Goal: Information Seeking & Learning: Learn about a topic

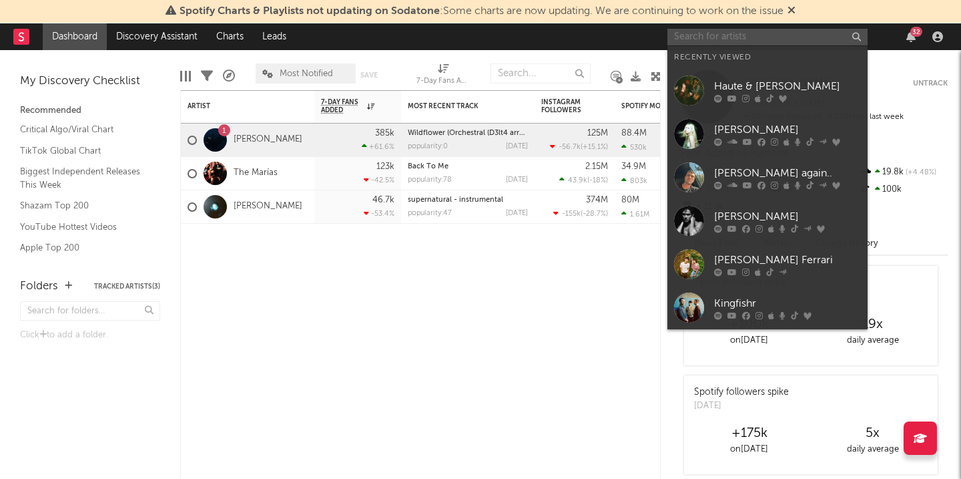
click at [778, 36] on input "text" at bounding box center [768, 37] width 200 height 17
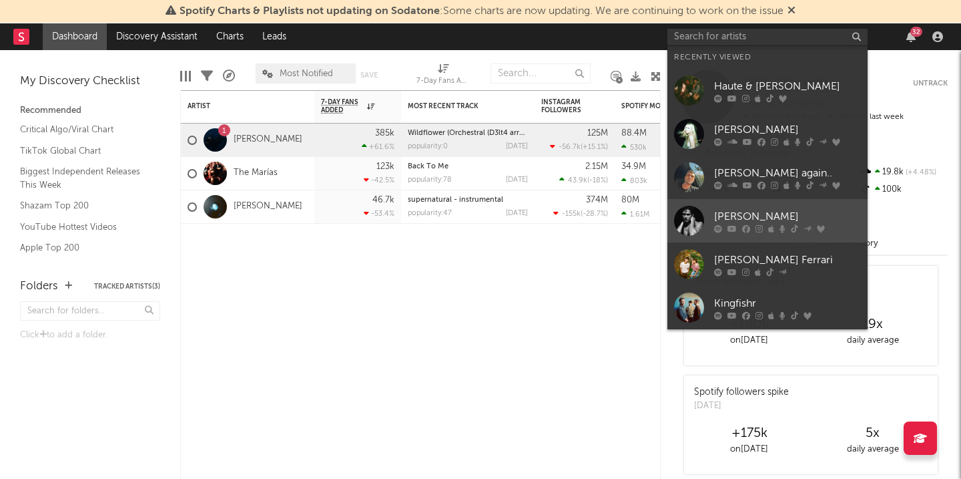
click at [698, 214] on div at bounding box center [689, 221] width 30 height 30
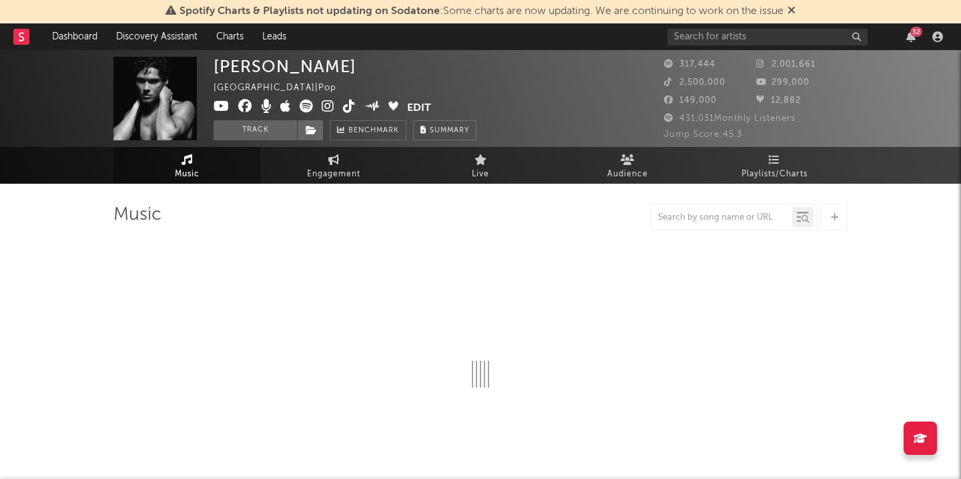
select select "6m"
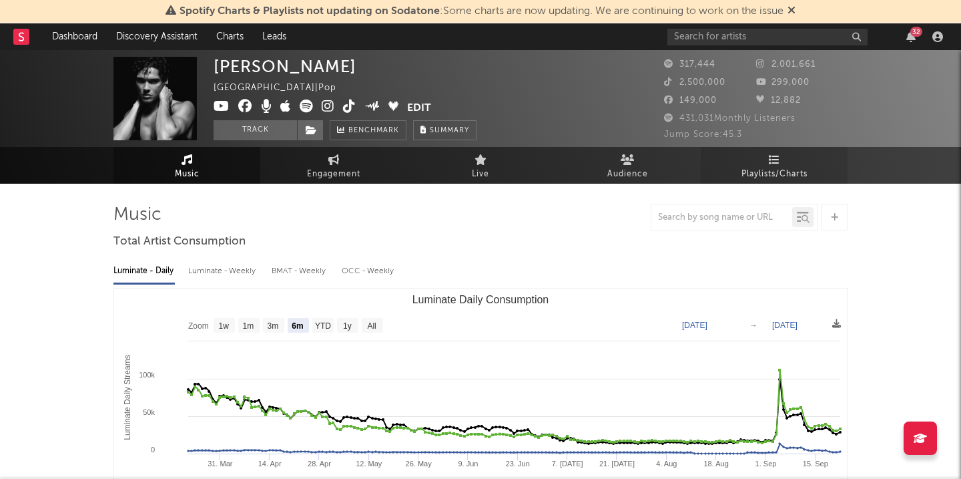
click at [743, 168] on span "Playlists/Charts" at bounding box center [775, 174] width 66 height 16
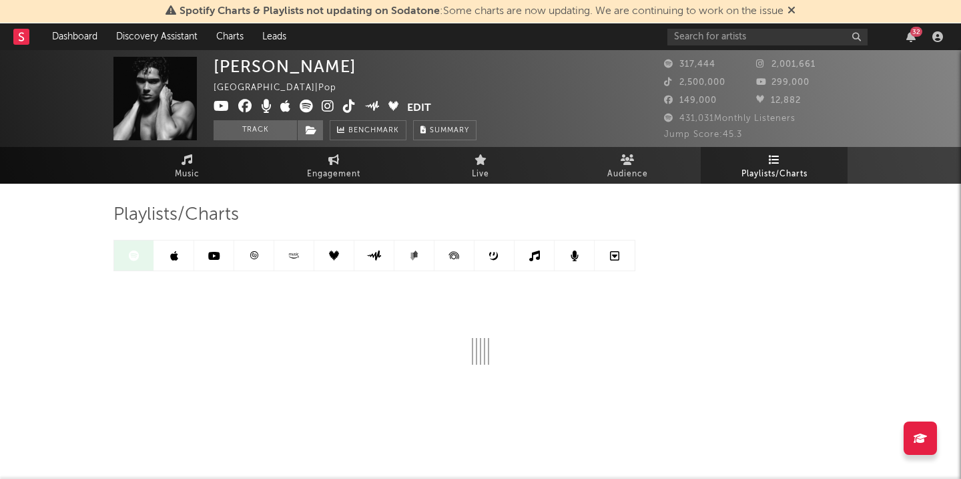
scroll to position [13, 0]
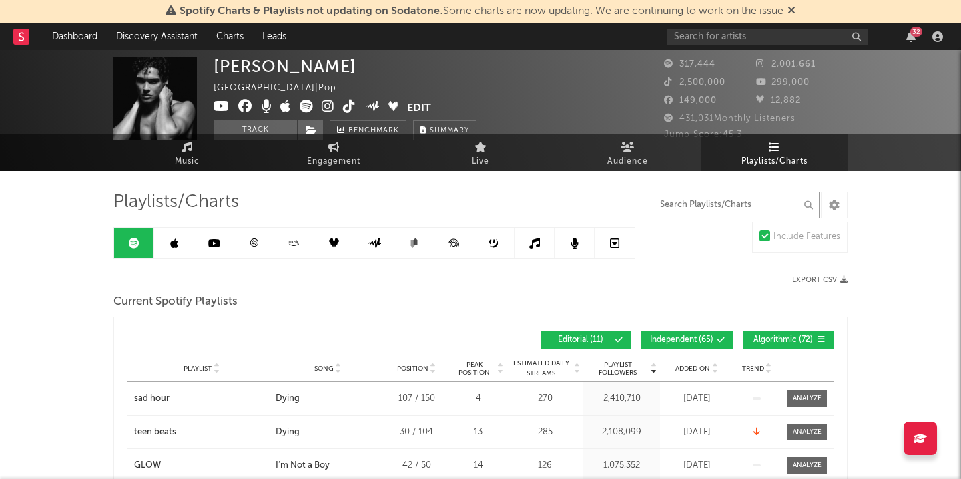
click at [749, 204] on input "text" at bounding box center [736, 205] width 167 height 27
type input "dying"
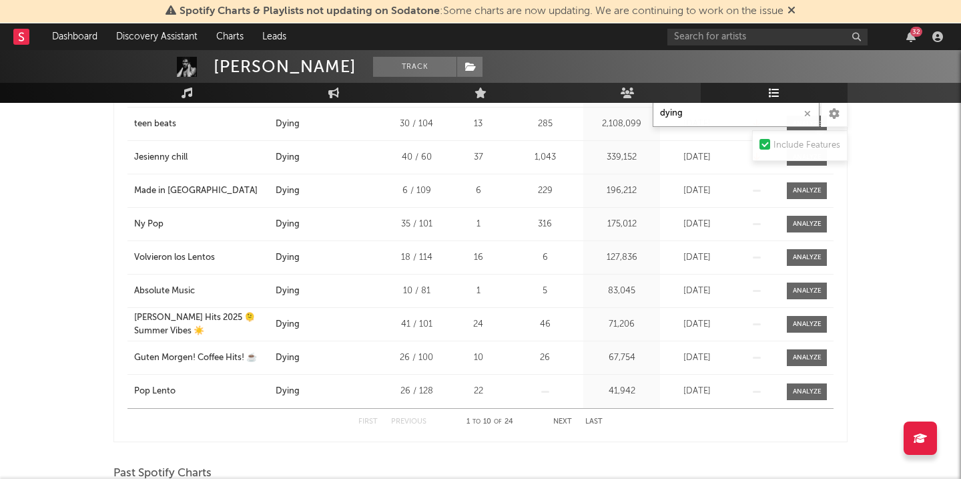
scroll to position [345, 0]
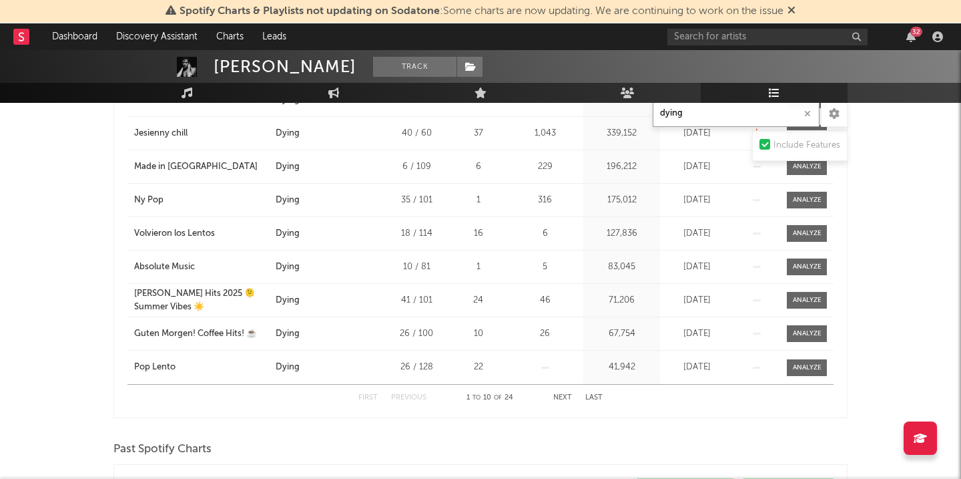
click at [568, 396] on button "Next" at bounding box center [562, 397] width 19 height 7
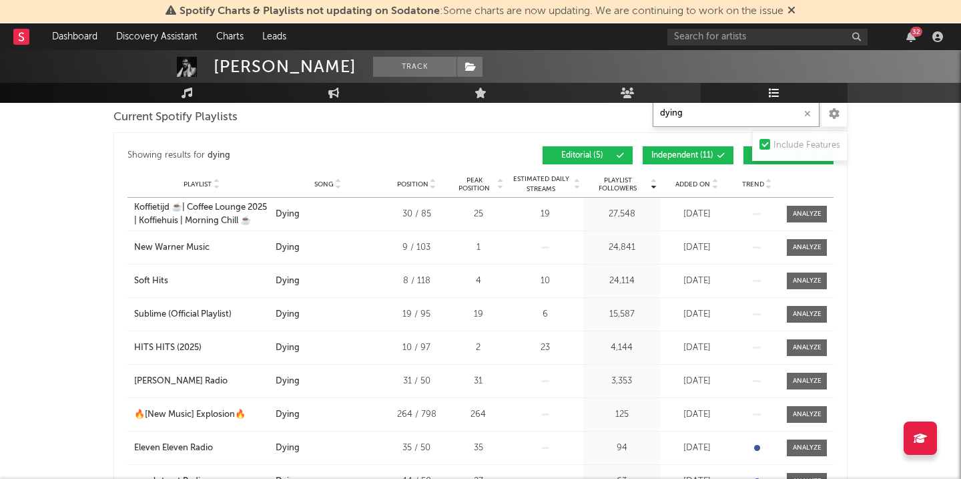
scroll to position [154, 0]
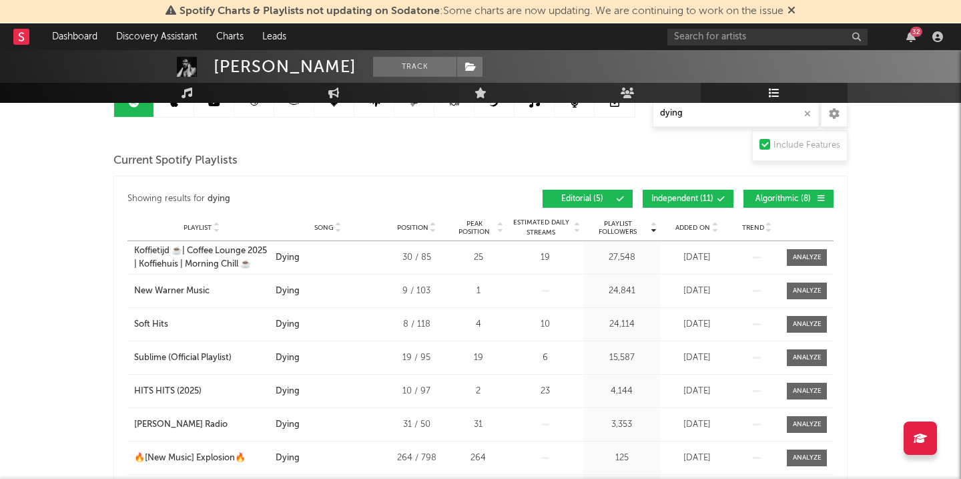
click at [705, 202] on span "Independent ( 11 )" at bounding box center [683, 199] width 62 height 8
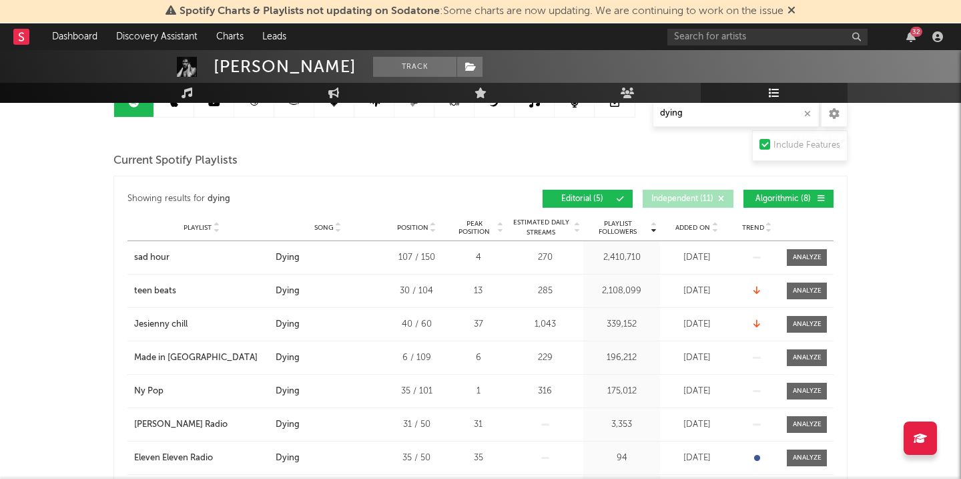
click at [785, 200] on span "Algorithmic ( 8 )" at bounding box center [782, 199] width 61 height 8
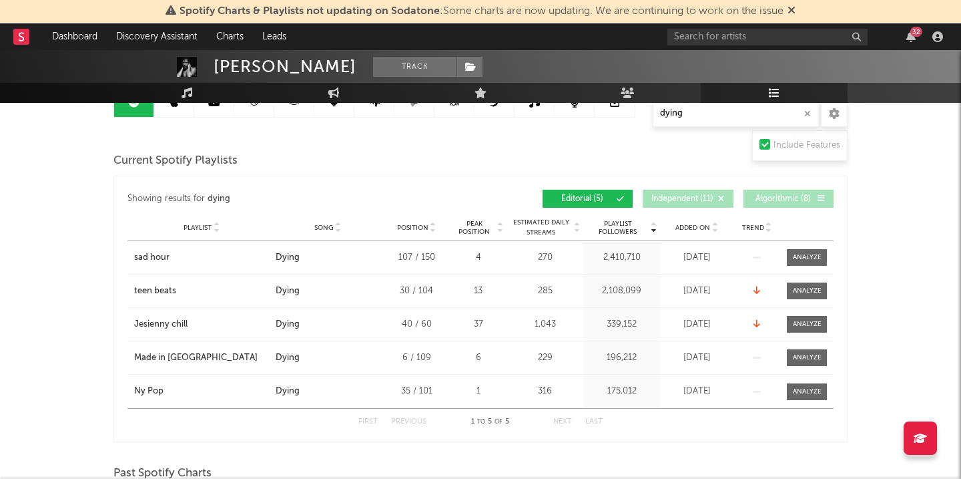
click at [785, 200] on span "Algorithmic ( 8 )" at bounding box center [782, 199] width 61 height 8
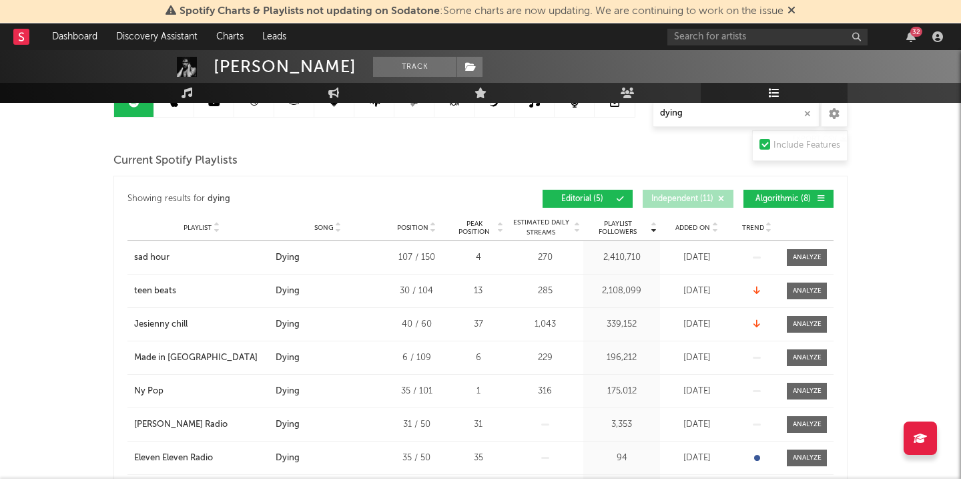
click at [785, 200] on span "Algorithmic ( 8 )" at bounding box center [782, 199] width 61 height 8
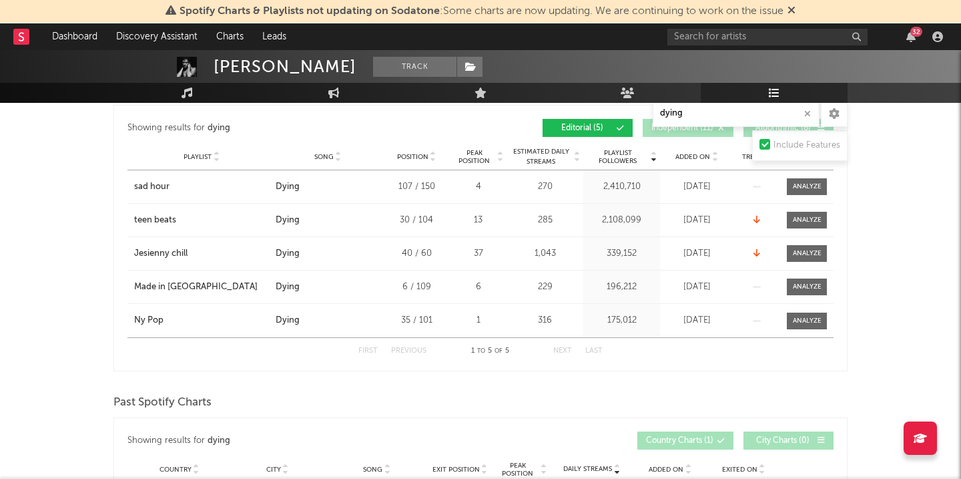
scroll to position [0, 0]
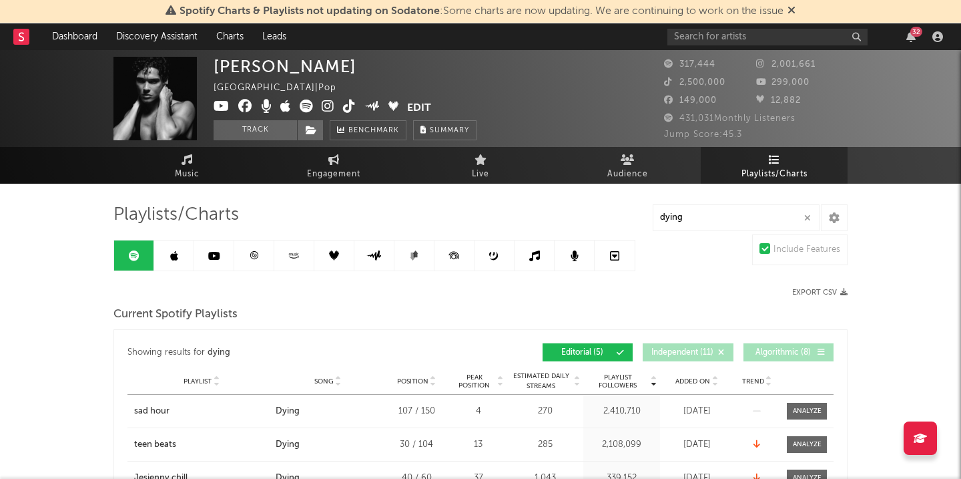
click at [182, 250] on link at bounding box center [174, 255] width 40 height 30
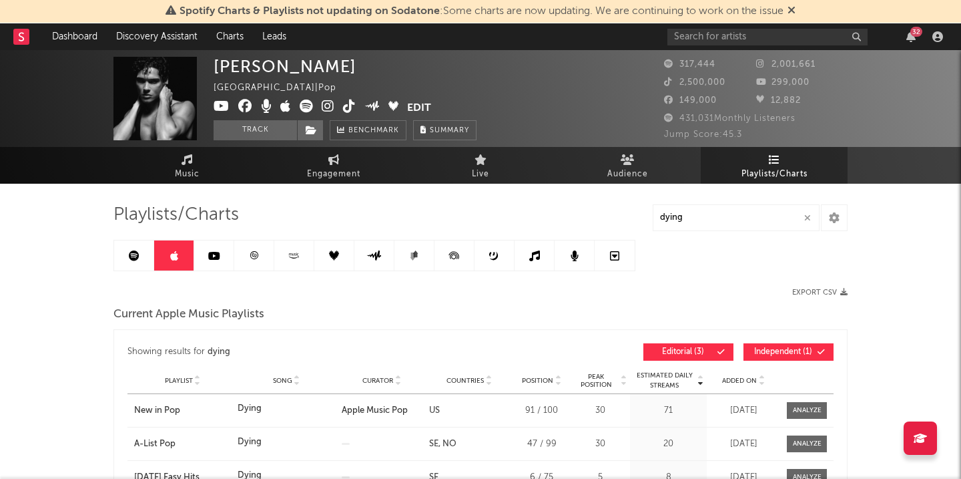
click at [802, 365] on div "Showing results for dying Estimated Daily Streams Playlist Song Curator Countri…" at bounding box center [481, 352] width 706 height 31
click at [801, 354] on span "Independent ( 1 )" at bounding box center [782, 352] width 61 height 8
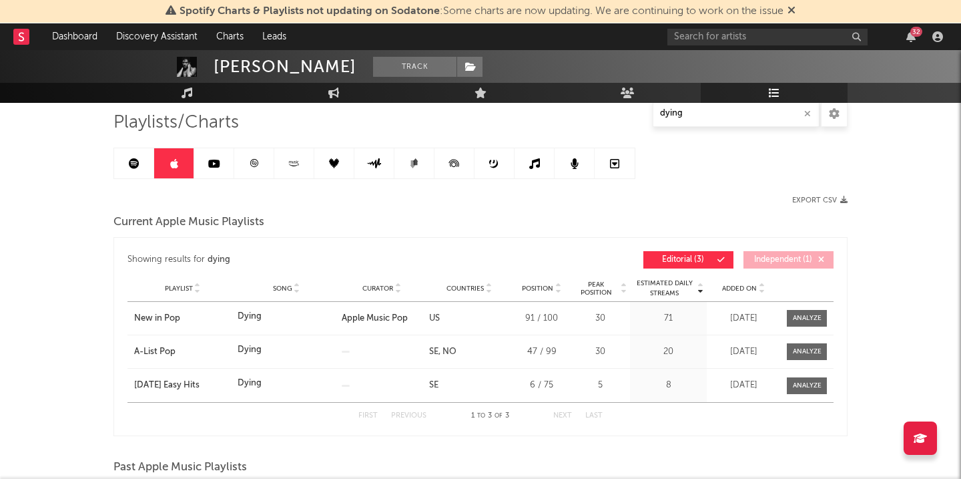
scroll to position [96, 0]
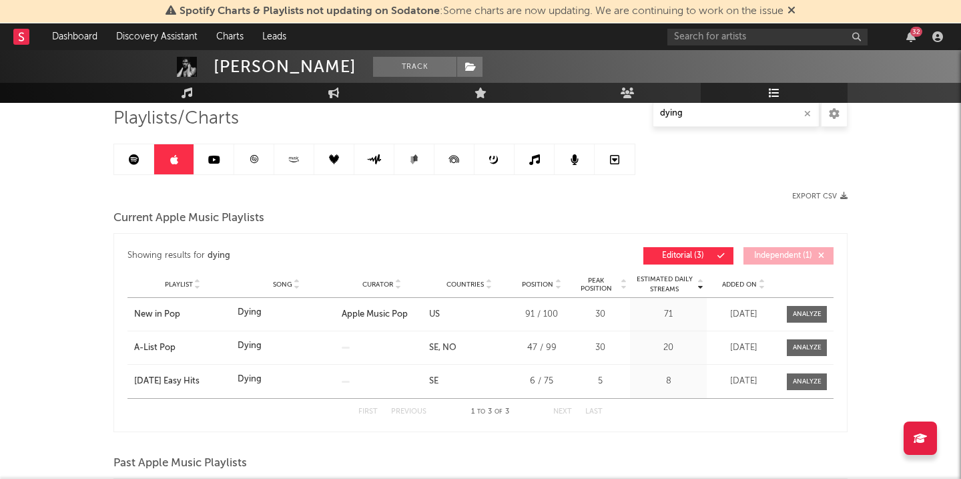
click at [795, 262] on button "Independent ( 1 )" at bounding box center [789, 255] width 90 height 17
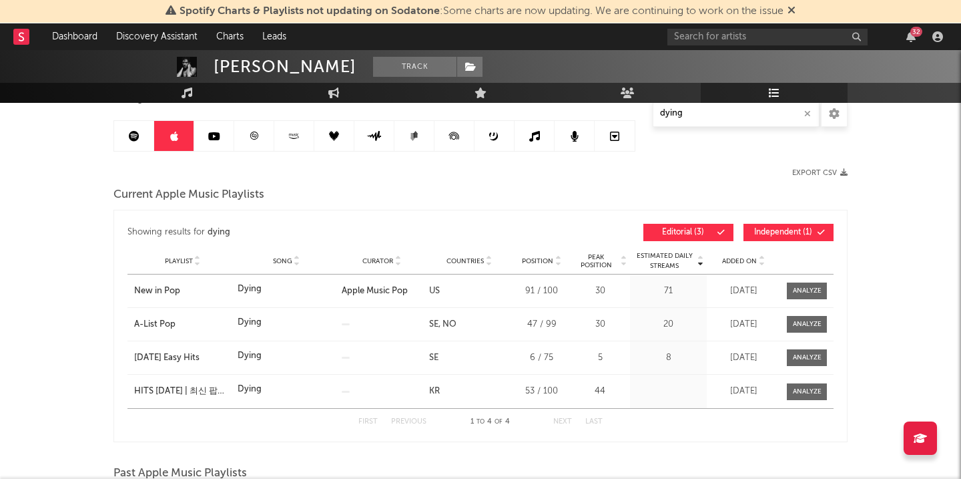
scroll to position [122, 0]
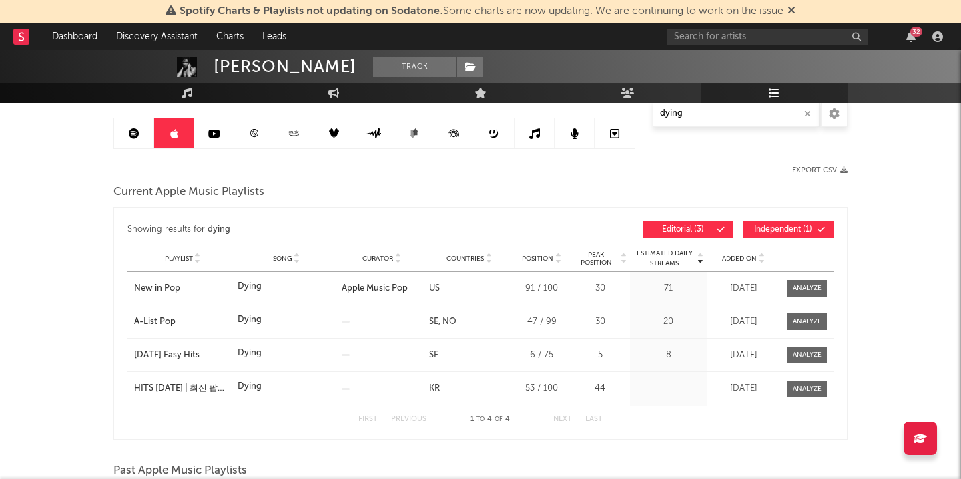
click at [772, 226] on span "Independent ( 1 )" at bounding box center [782, 230] width 61 height 8
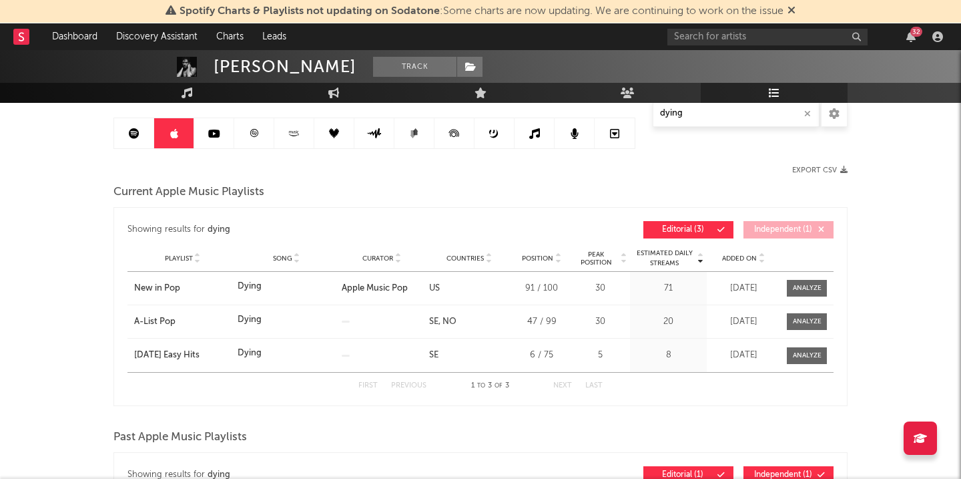
click at [475, 253] on div "Countries" at bounding box center [469, 258] width 81 height 10
click at [225, 126] on link at bounding box center [214, 133] width 40 height 30
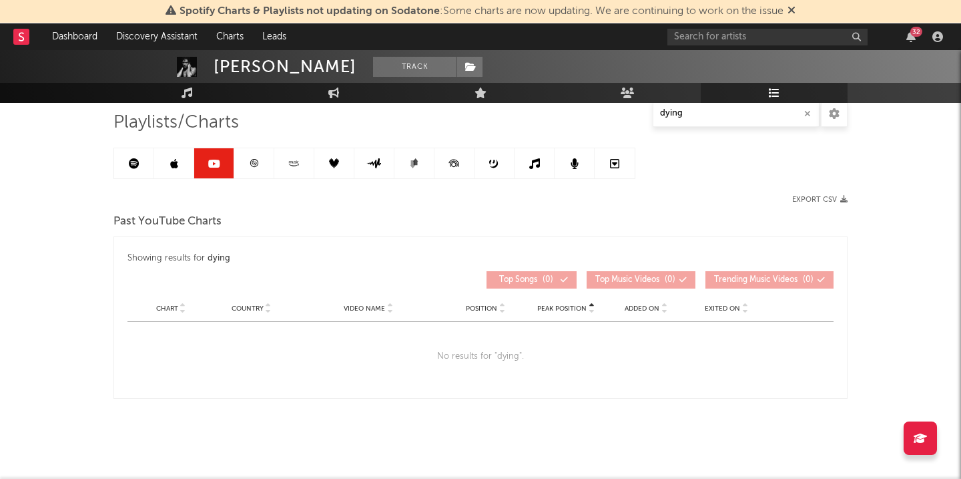
click at [258, 170] on link at bounding box center [254, 163] width 40 height 30
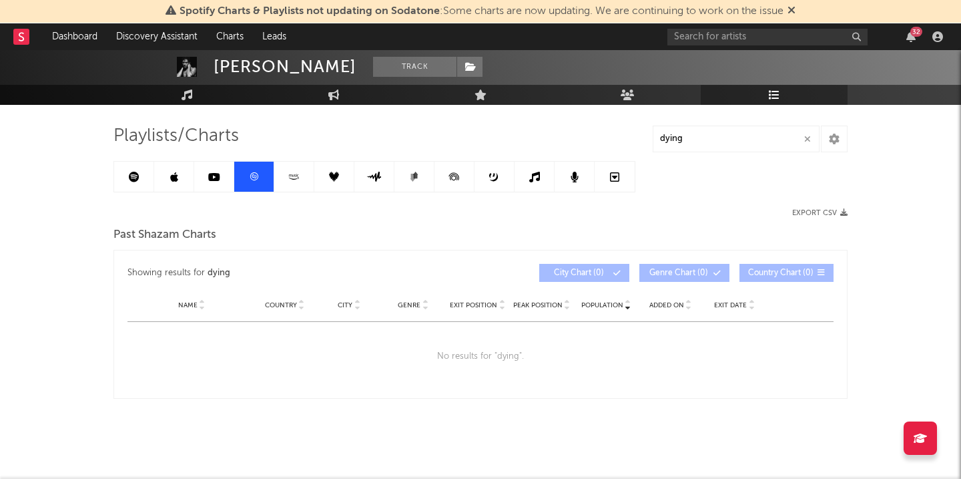
click at [287, 166] on link at bounding box center [294, 177] width 40 height 30
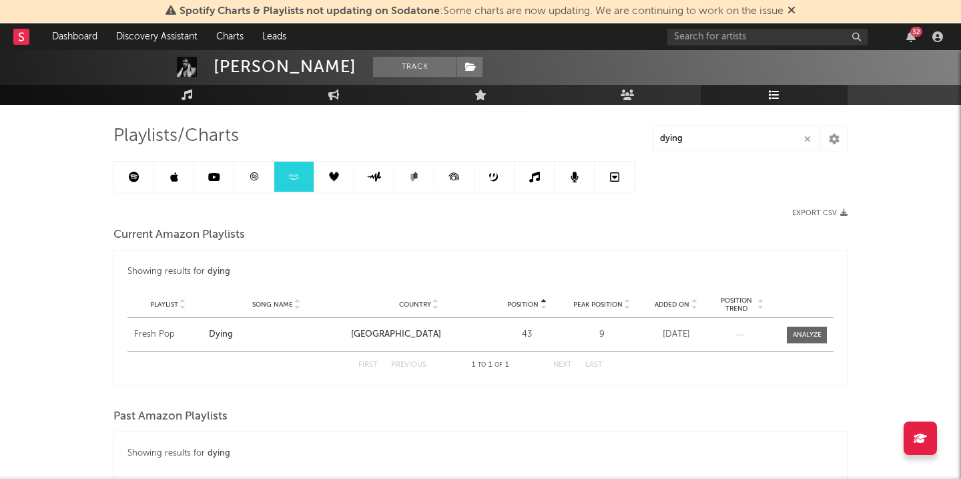
click at [338, 166] on link at bounding box center [334, 177] width 40 height 30
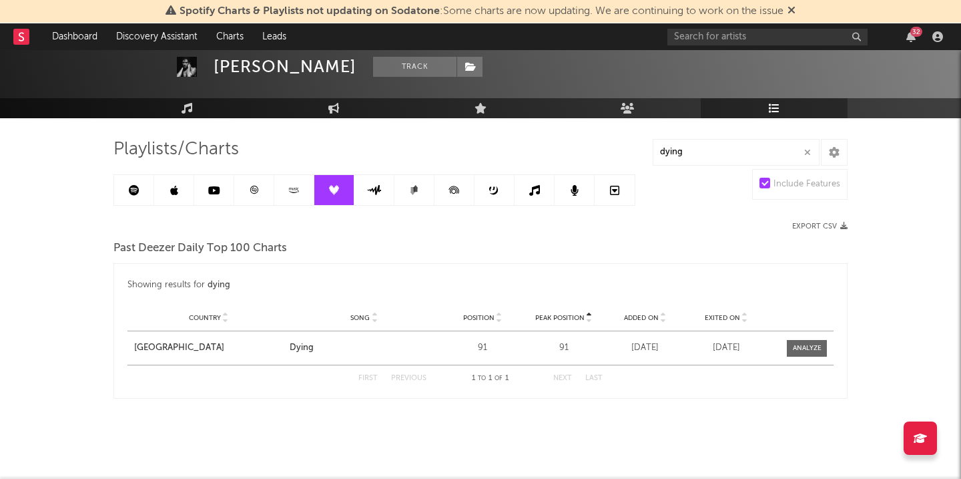
scroll to position [65, 0]
click at [382, 194] on link at bounding box center [375, 190] width 40 height 30
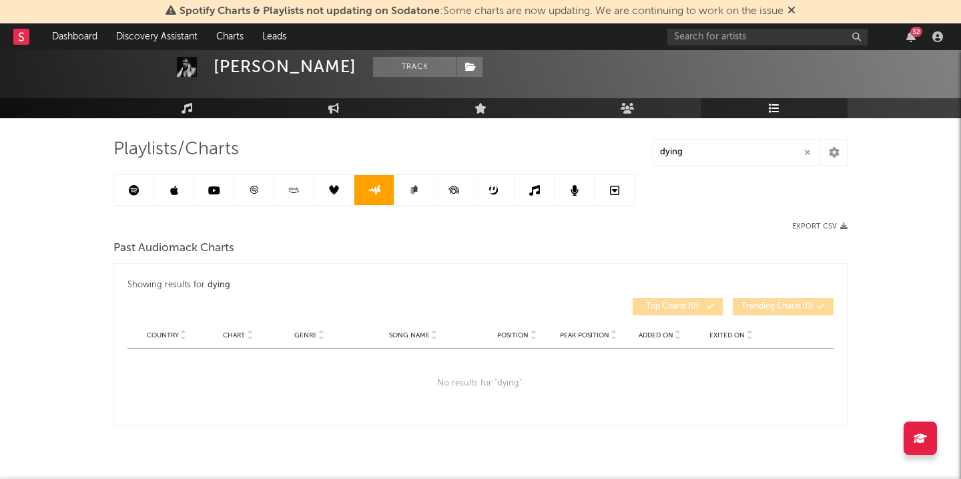
click at [411, 189] on icon at bounding box center [414, 190] width 10 height 10
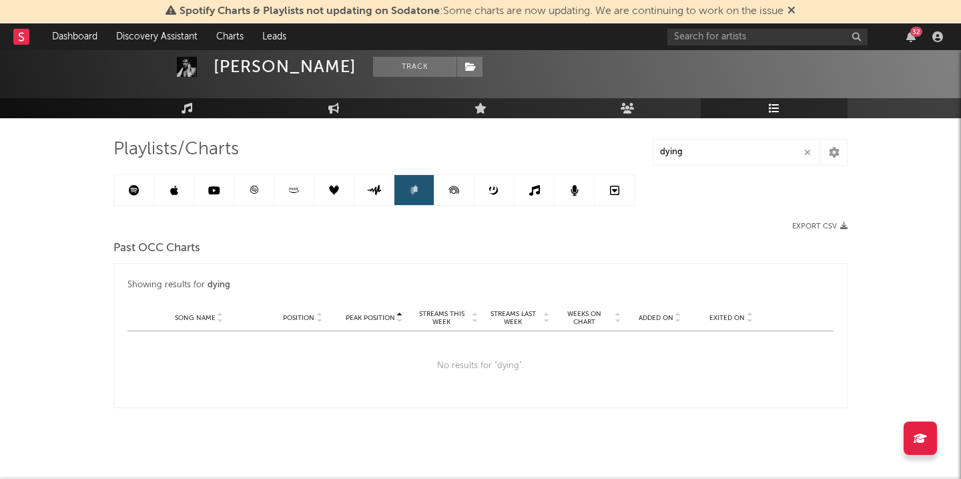
click at [438, 188] on link at bounding box center [455, 190] width 40 height 30
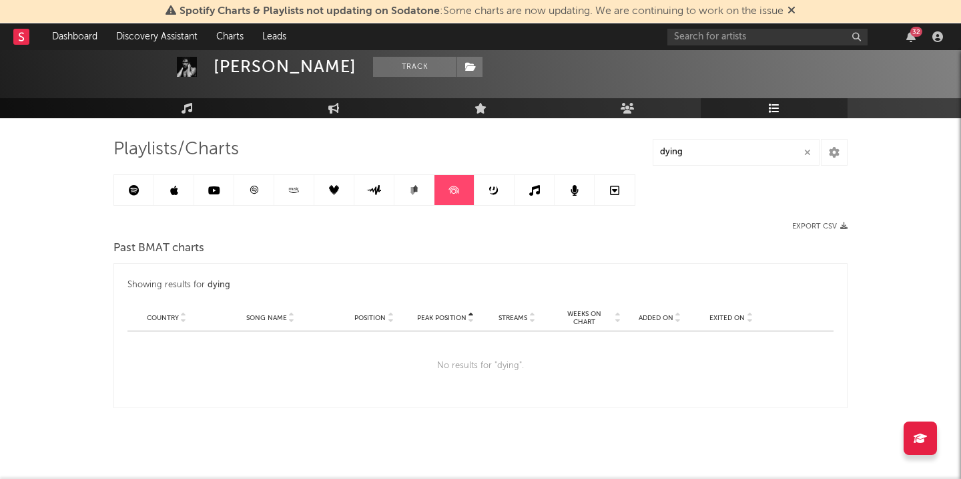
click at [488, 187] on link at bounding box center [495, 190] width 40 height 30
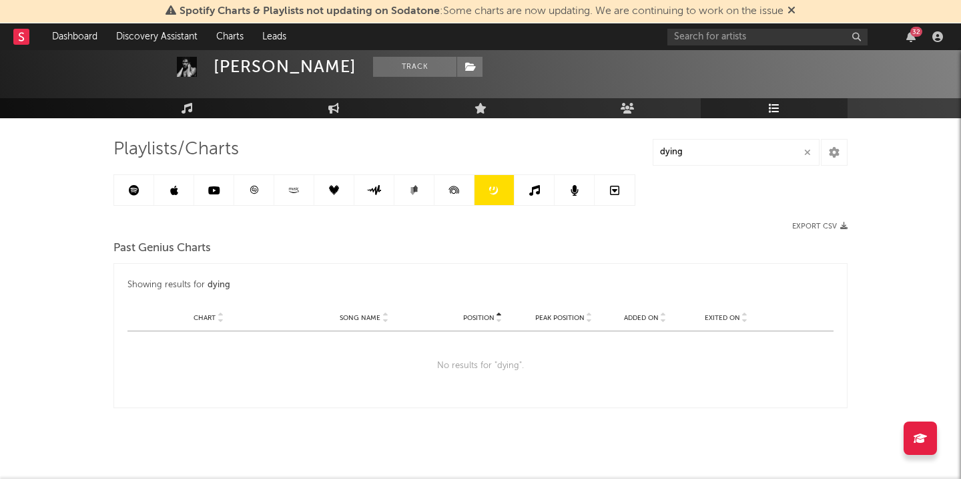
click at [533, 187] on icon at bounding box center [534, 190] width 11 height 11
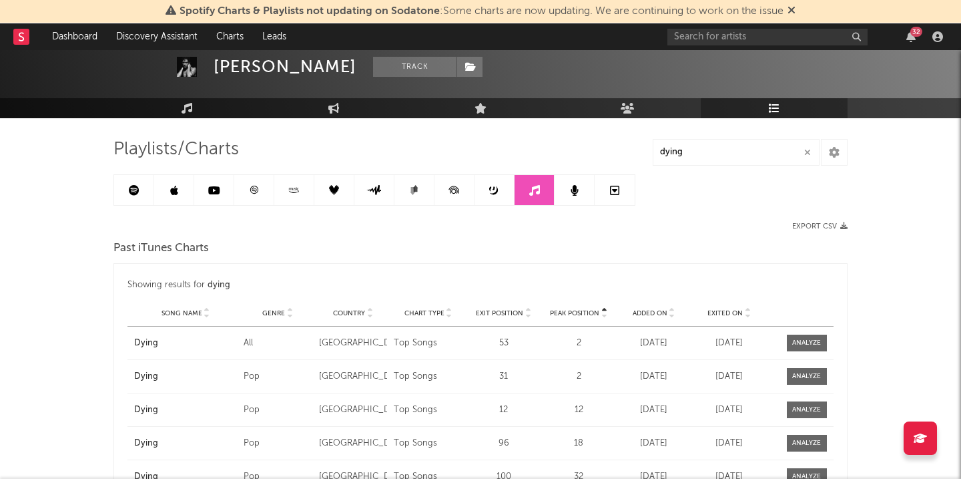
click at [572, 188] on icon at bounding box center [575, 190] width 8 height 11
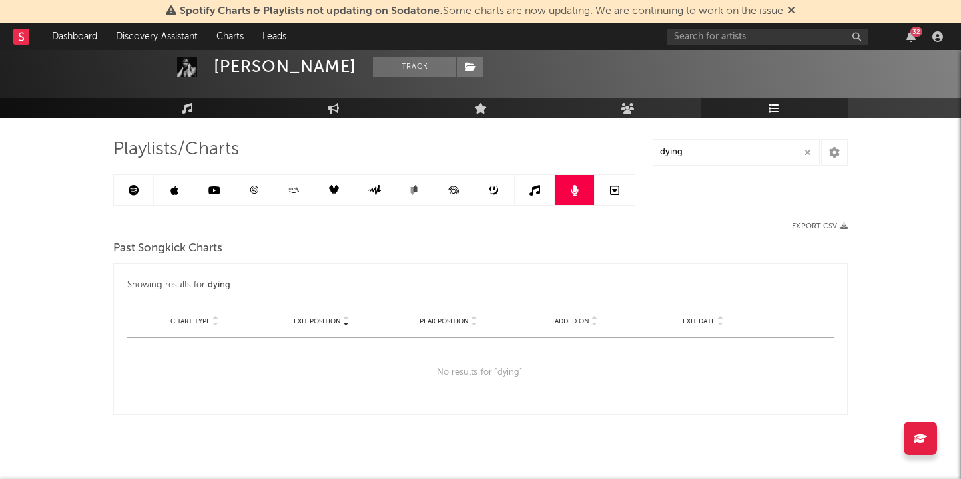
click at [140, 191] on link at bounding box center [134, 190] width 40 height 30
